Goal: Find specific page/section: Find specific page/section

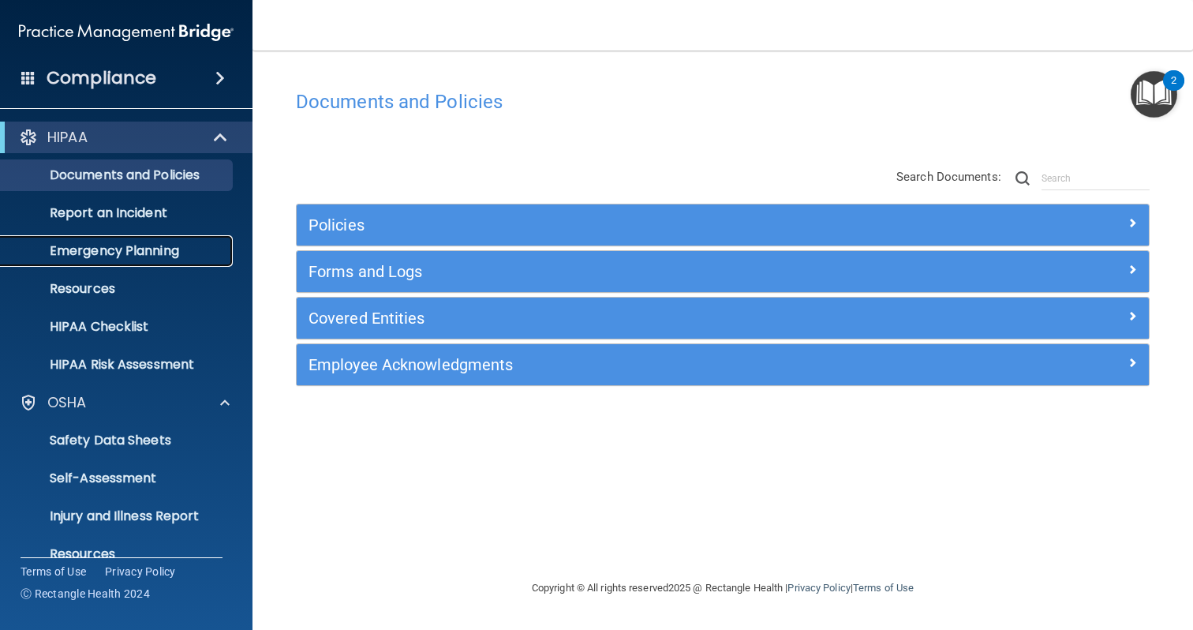
click at [111, 256] on p "Emergency Planning" at bounding box center [117, 251] width 215 height 16
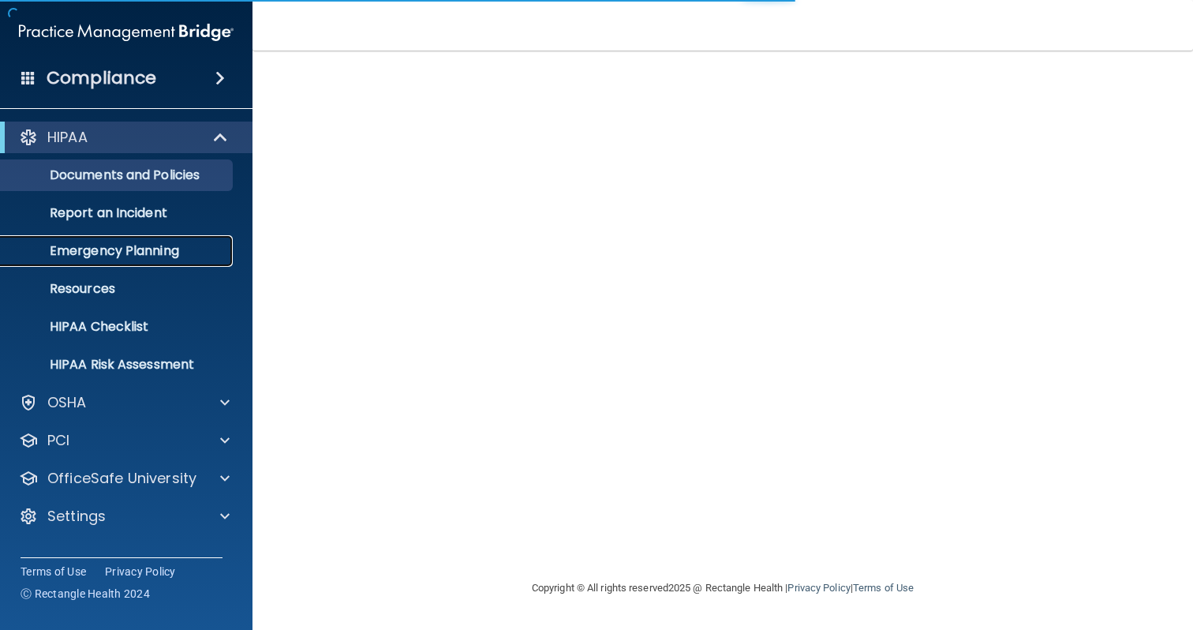
click at [117, 254] on p "Emergency Planning" at bounding box center [117, 251] width 215 height 16
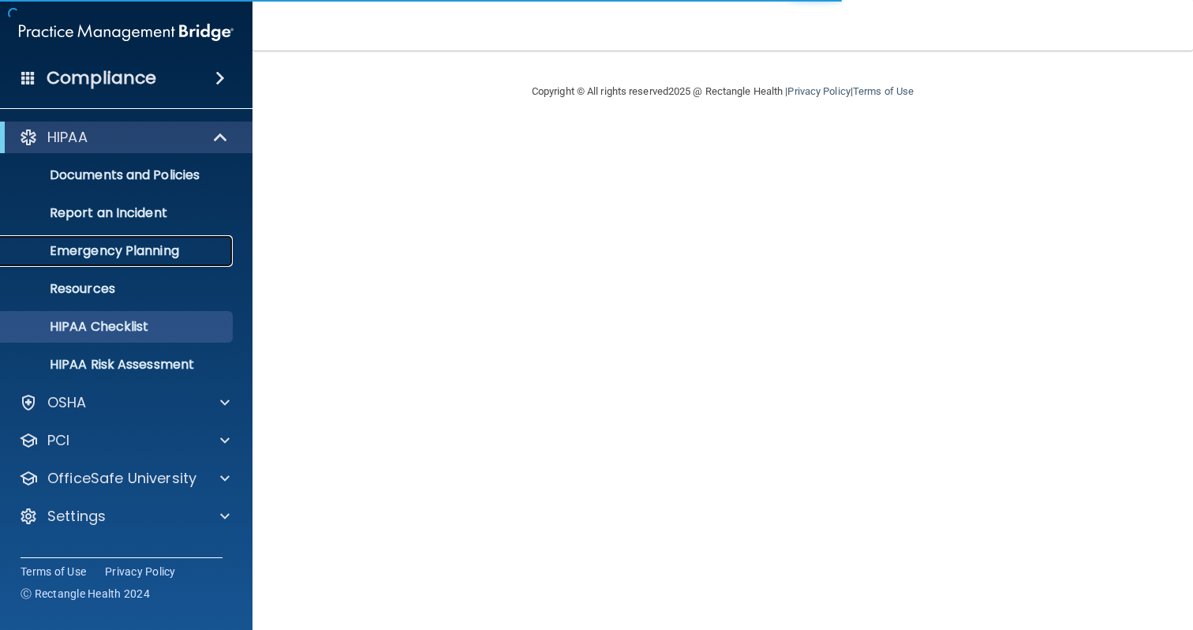
click at [112, 255] on p "Emergency Planning" at bounding box center [117, 251] width 215 height 16
